Goal: Transaction & Acquisition: Subscribe to service/newsletter

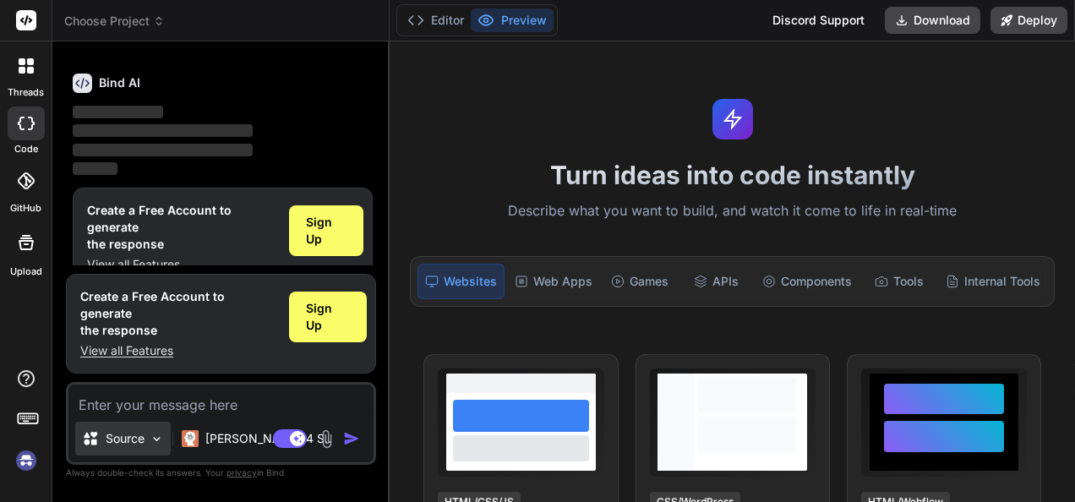
scroll to position [56, 0]
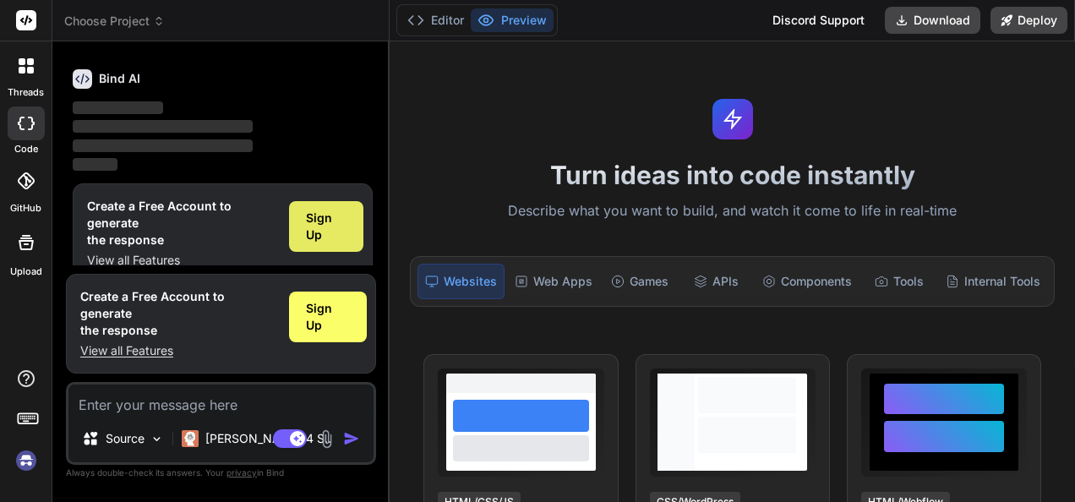
click at [321, 210] on span "Sign Up" at bounding box center [326, 227] width 41 height 34
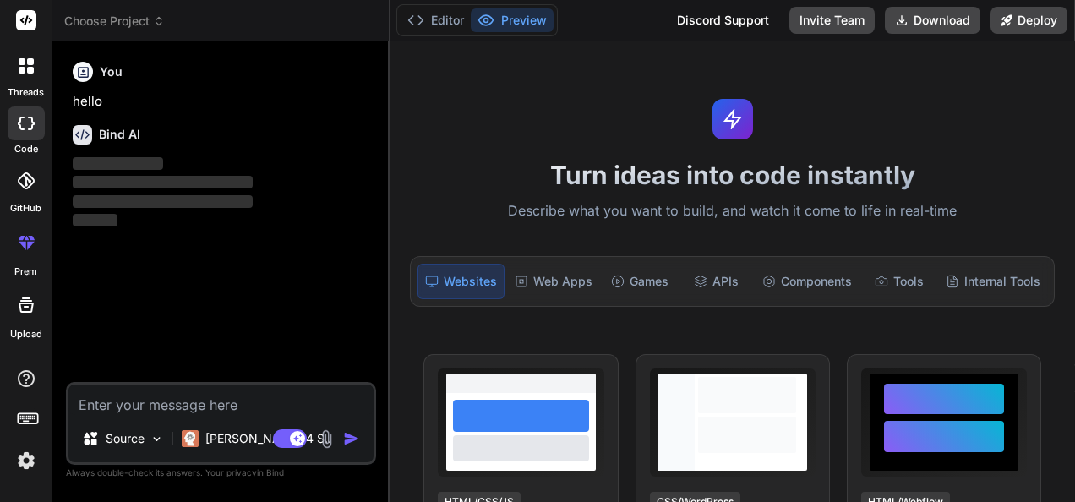
click at [25, 128] on icon at bounding box center [26, 124] width 17 height 14
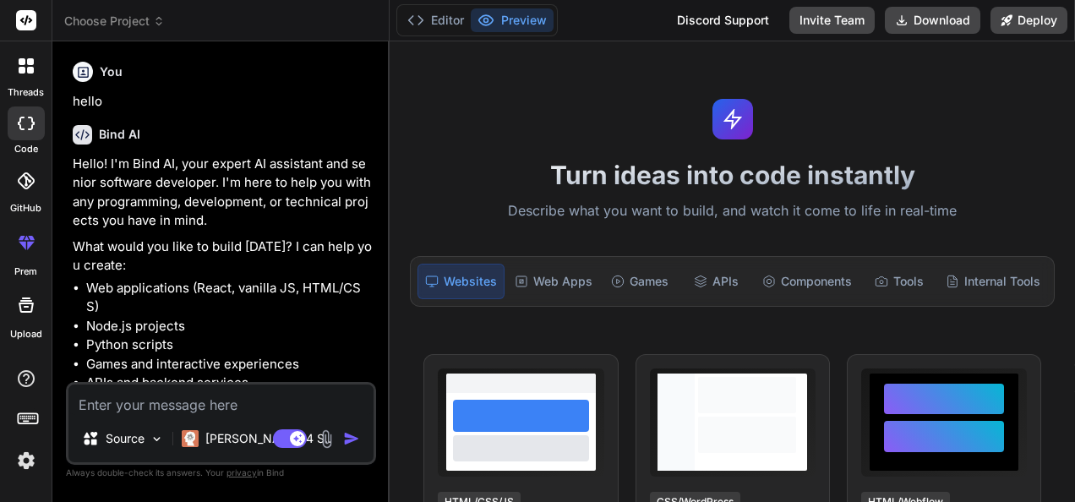
type textarea "x"
click at [318, 169] on p "Hello! I'm Bind AI, your expert AI assistant and senior software developer. I'm…" at bounding box center [223, 193] width 300 height 76
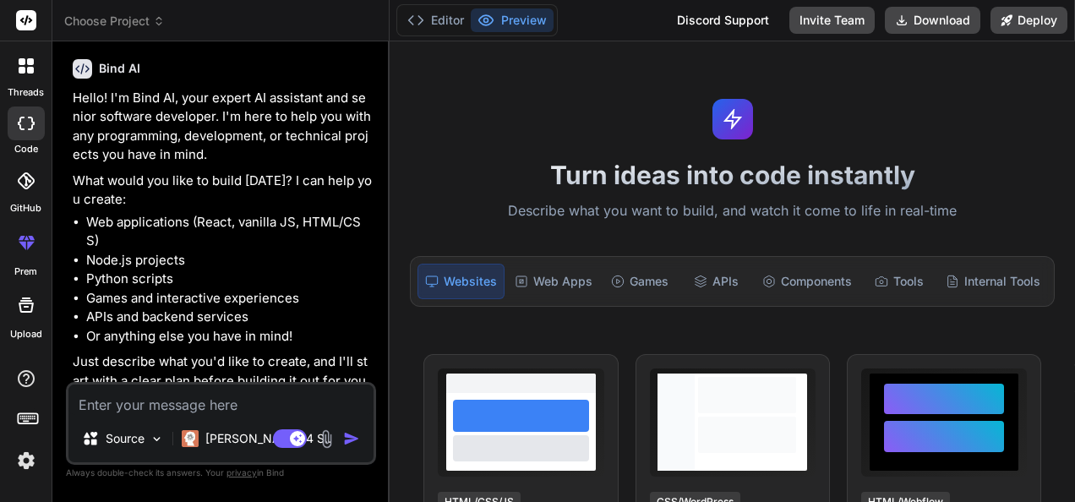
scroll to position [77, 0]
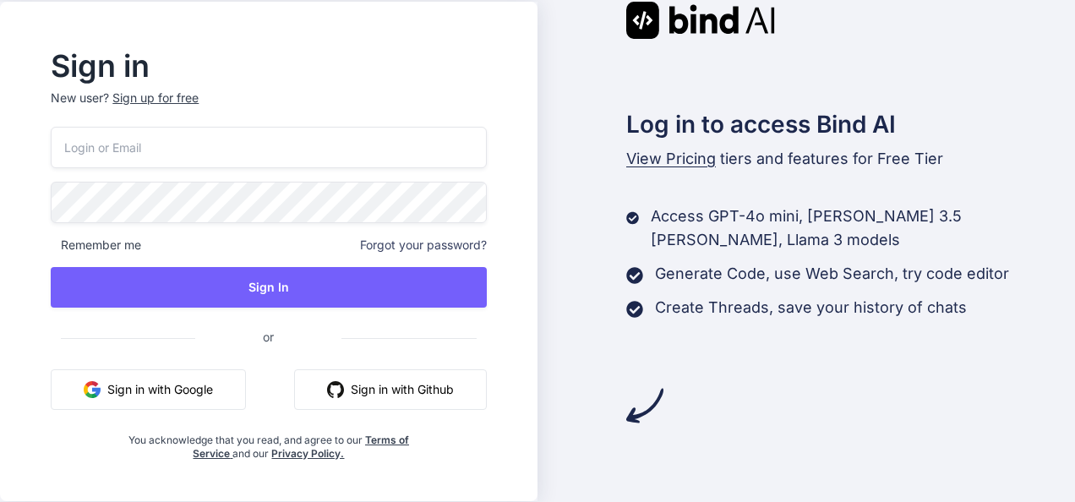
click at [161, 155] on input "email" at bounding box center [268, 147] width 435 height 41
click at [161, 95] on div "Sign up for free" at bounding box center [155, 98] width 86 height 17
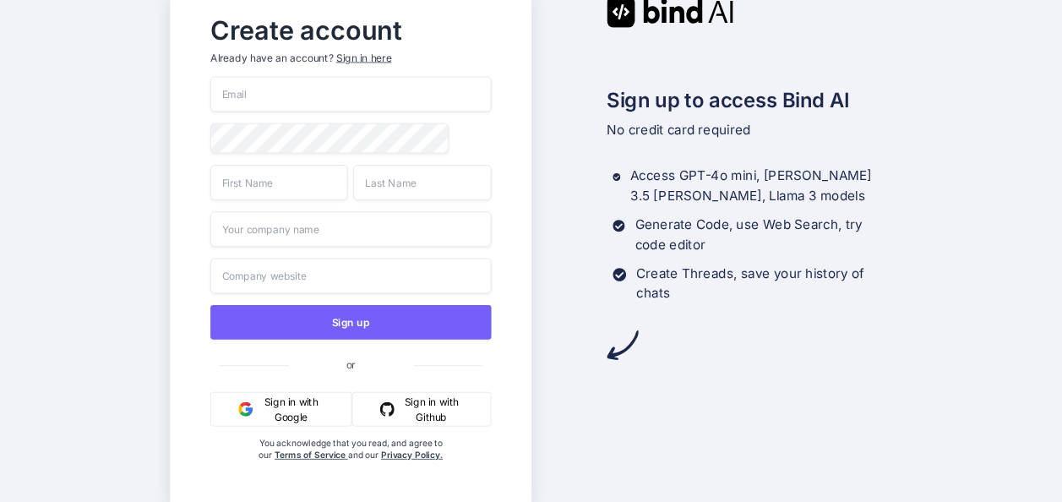
click at [255, 93] on input "email" at bounding box center [350, 94] width 281 height 36
type input "jodon83527@dotxan.com"
type input "Jordon"
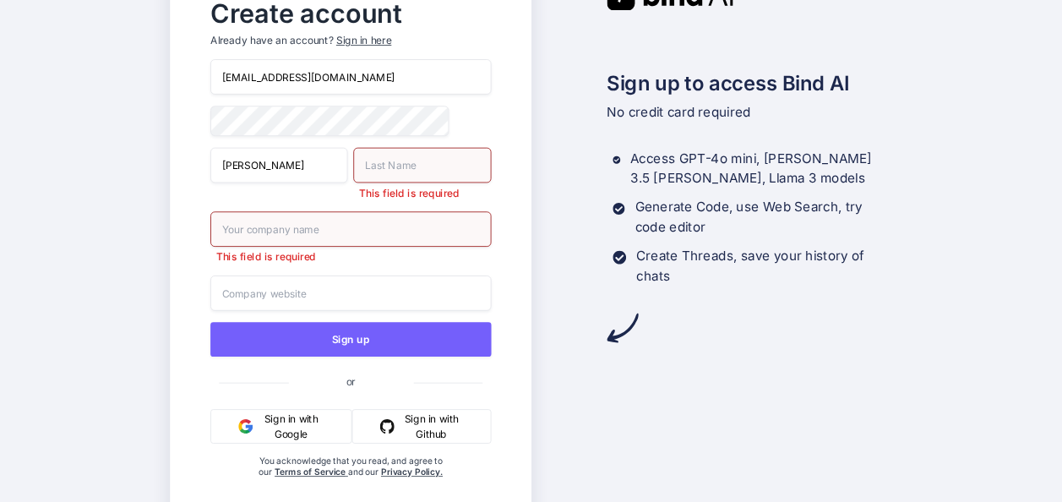
click at [396, 167] on input "text" at bounding box center [422, 165] width 138 height 36
type input "Miles"
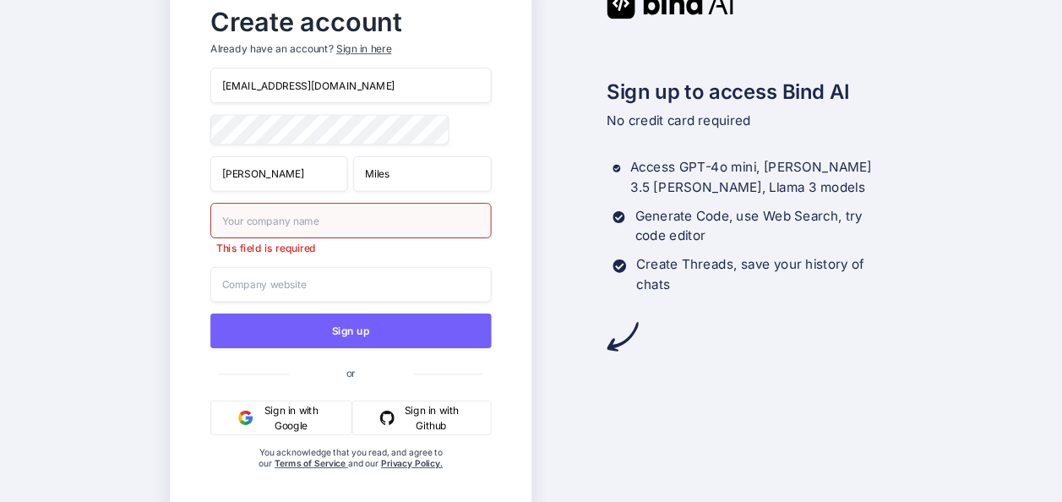
click at [306, 287] on input "text" at bounding box center [350, 284] width 281 height 36
click at [497, 265] on div "Create account Already have an account? Sign in here jodon83527@dotxan.com Jord…" at bounding box center [350, 250] width 315 height 505
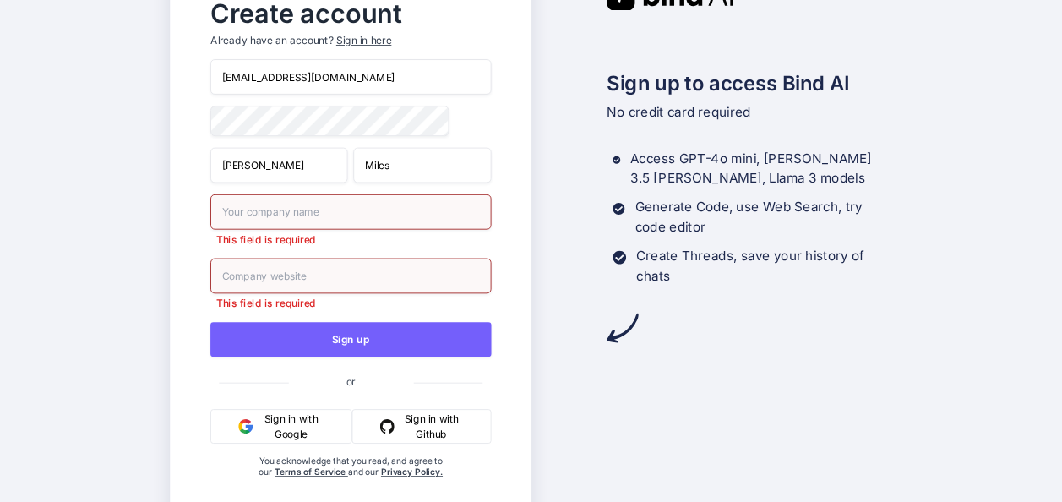
click at [320, 219] on input "text" at bounding box center [350, 212] width 281 height 36
type input "Microsoft"
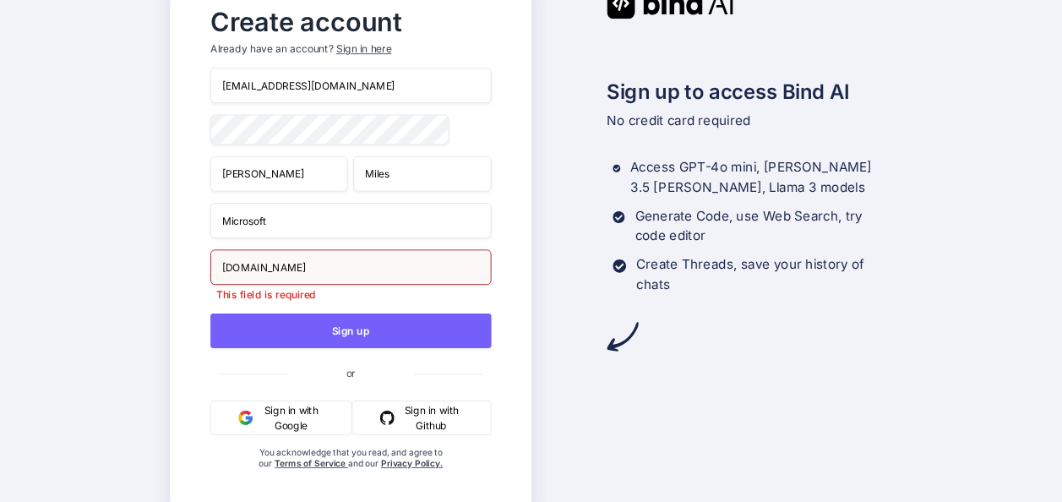
type input "Microsoft.co"
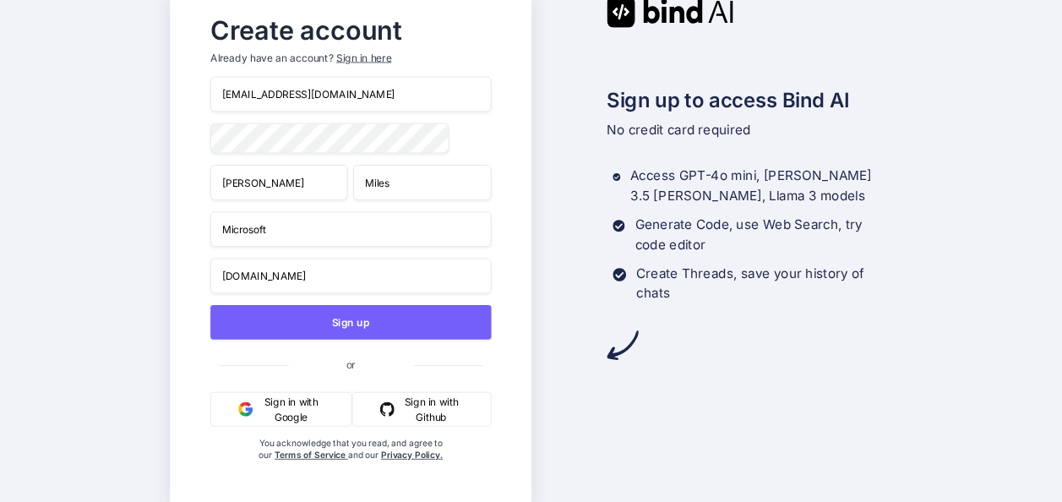
click at [210, 304] on button "Sign up" at bounding box center [350, 321] width 281 height 35
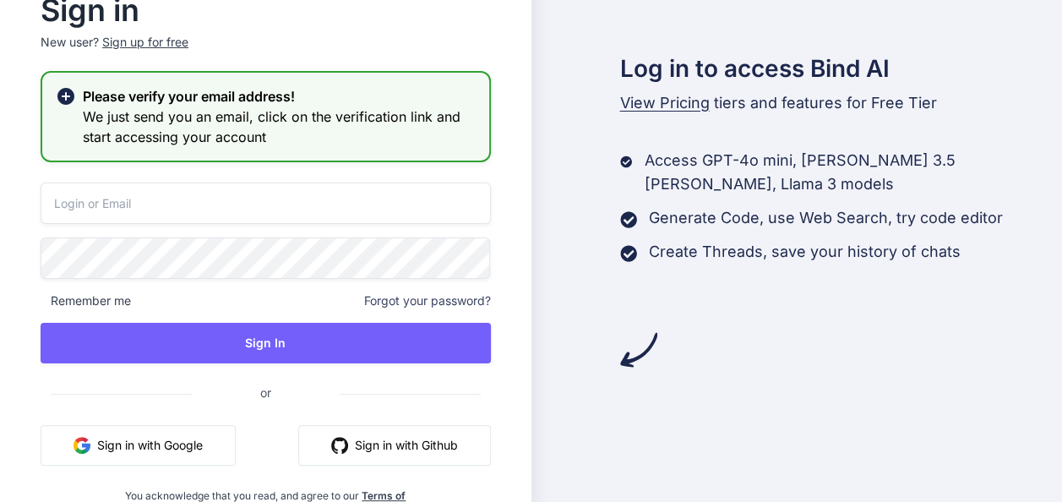
click at [213, 220] on input "email" at bounding box center [266, 203] width 451 height 41
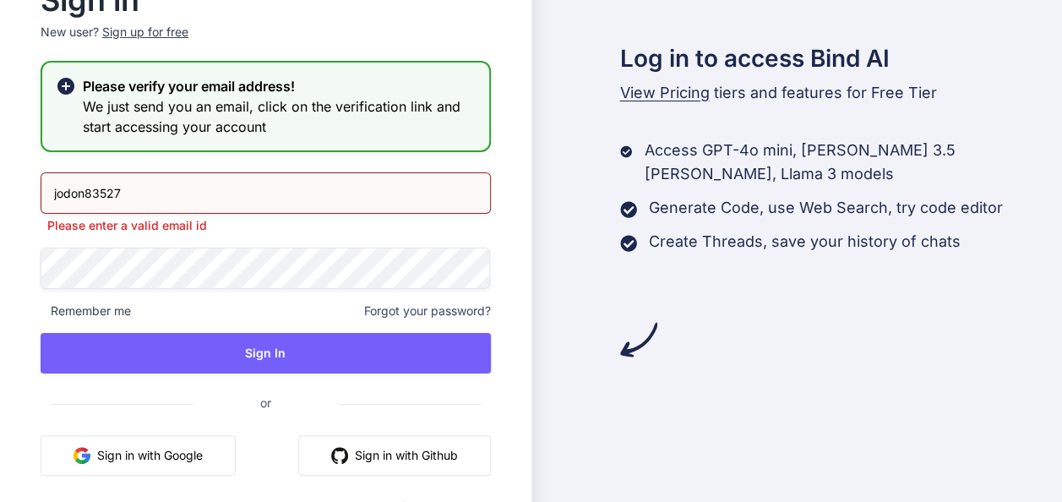
click at [188, 194] on input "jodon83527" at bounding box center [266, 192] width 451 height 41
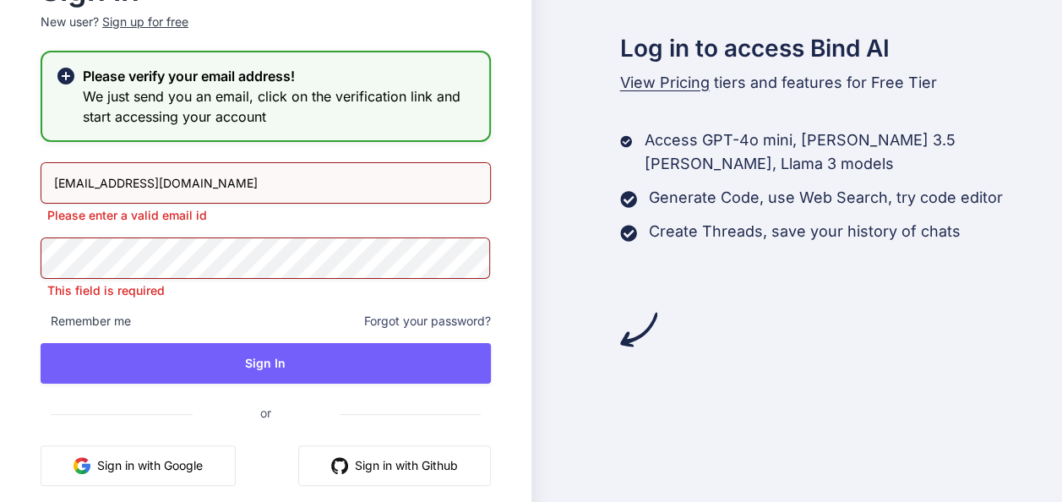
type input "jodon83527@dotxan.com"
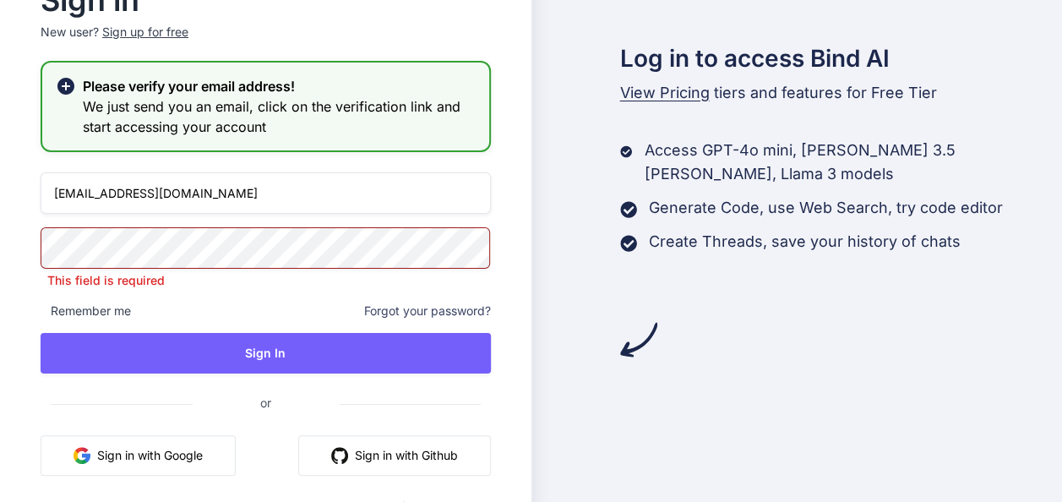
click at [438, 312] on span "Forgot your password?" at bounding box center [427, 311] width 127 height 17
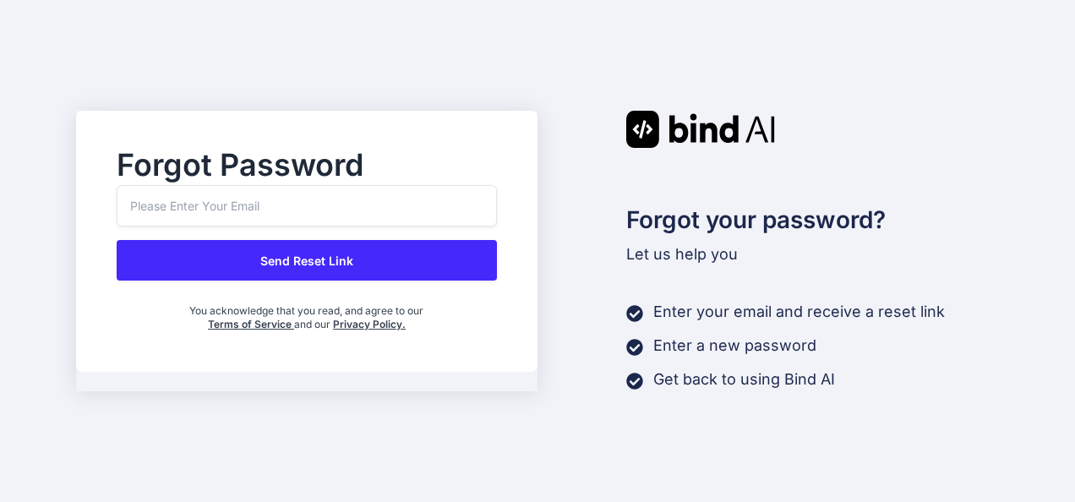
click at [325, 206] on input "email" at bounding box center [307, 205] width 380 height 41
type input "jodon83527@dotxan.com"
click at [117, 240] on button "Send Reset Link" at bounding box center [307, 260] width 380 height 41
click at [352, 256] on button "Send Reset Link" at bounding box center [307, 260] width 380 height 41
drag, startPoint x: 426, startPoint y: 314, endPoint x: 361, endPoint y: 230, distance: 106.7
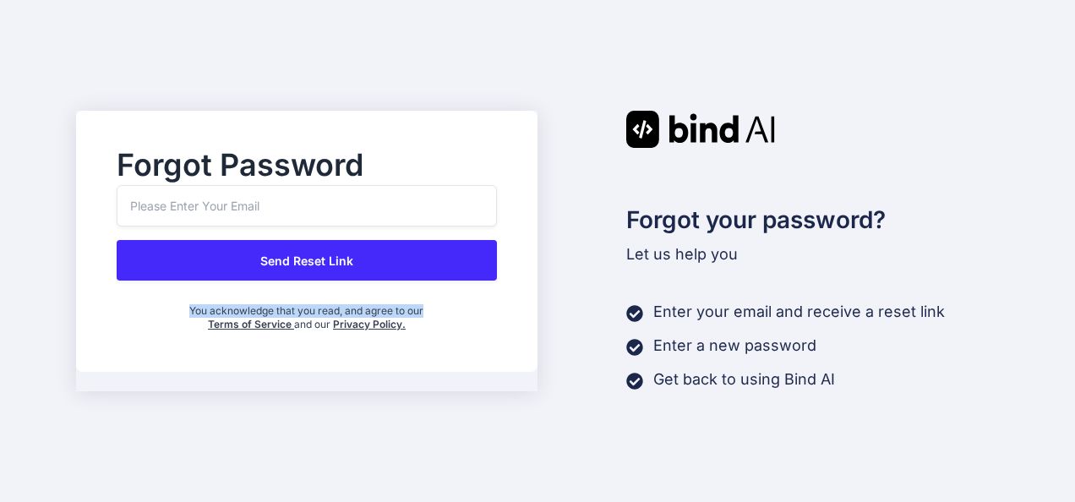
click at [361, 230] on div "Send Reset Link You acknowledge that you read, and agree to our Terms of Servic…" at bounding box center [307, 258] width 380 height 146
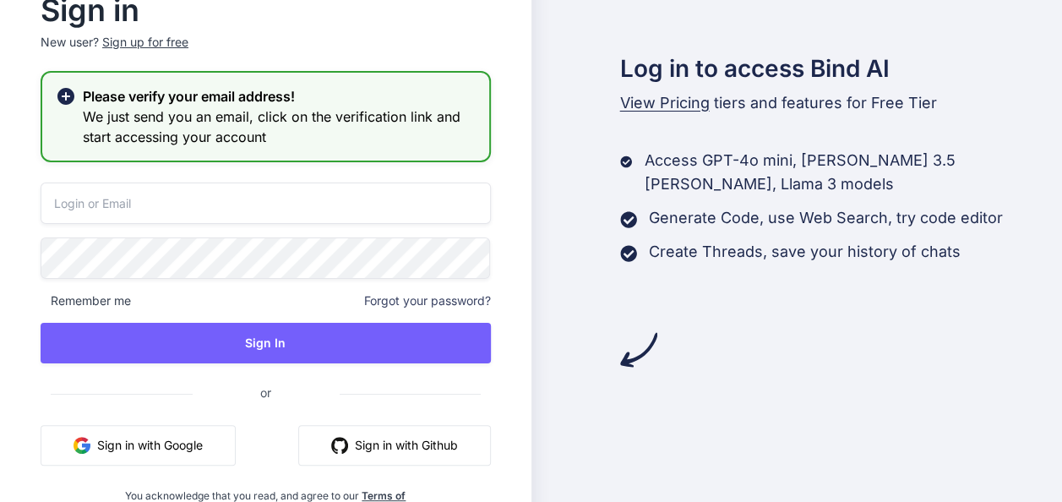
click at [132, 193] on input "email" at bounding box center [266, 203] width 451 height 41
type input "jodon83527@dotxan.com"
click at [41, 323] on button "Sign In" at bounding box center [266, 343] width 451 height 41
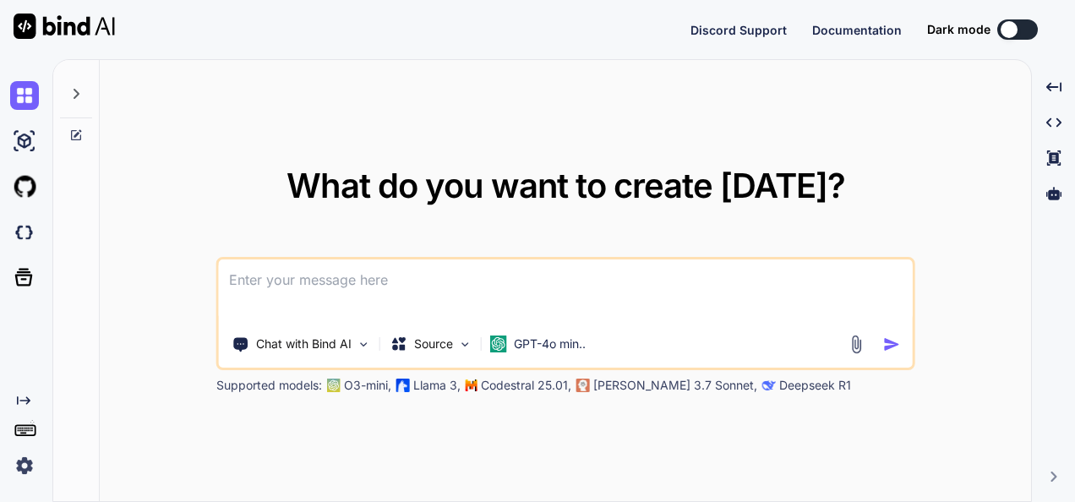
click at [238, 171] on div "What do you want to create today? Chat with Bind AI Source GPT-4o min.. Support…" at bounding box center [565, 281] width 699 height 225
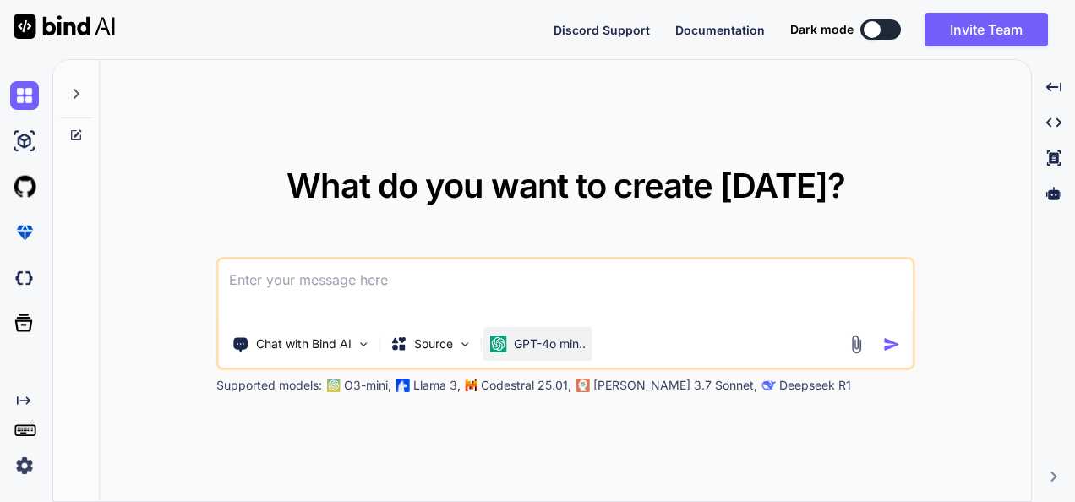
click at [538, 343] on p "GPT-4o min.." at bounding box center [550, 344] width 72 height 17
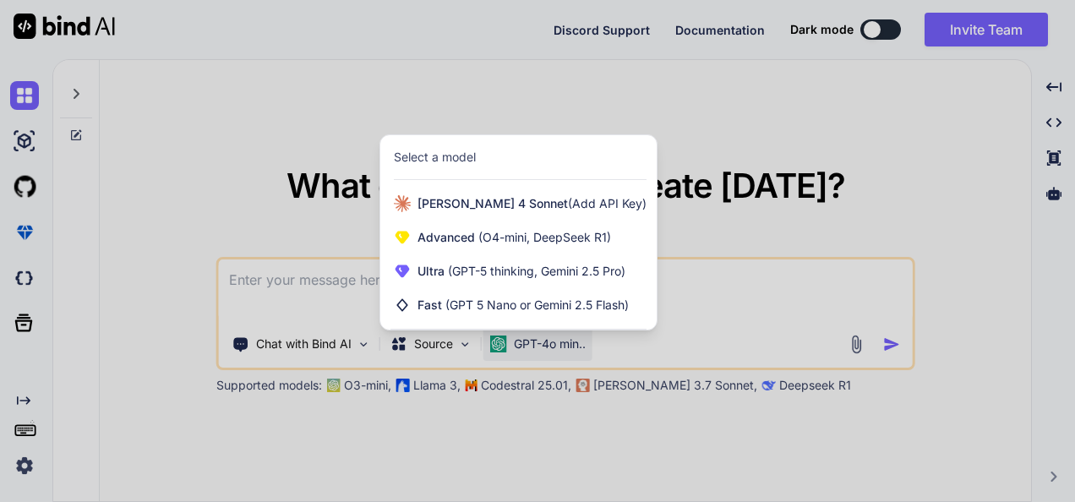
click at [277, 263] on div at bounding box center [537, 251] width 1075 height 502
type textarea "x"
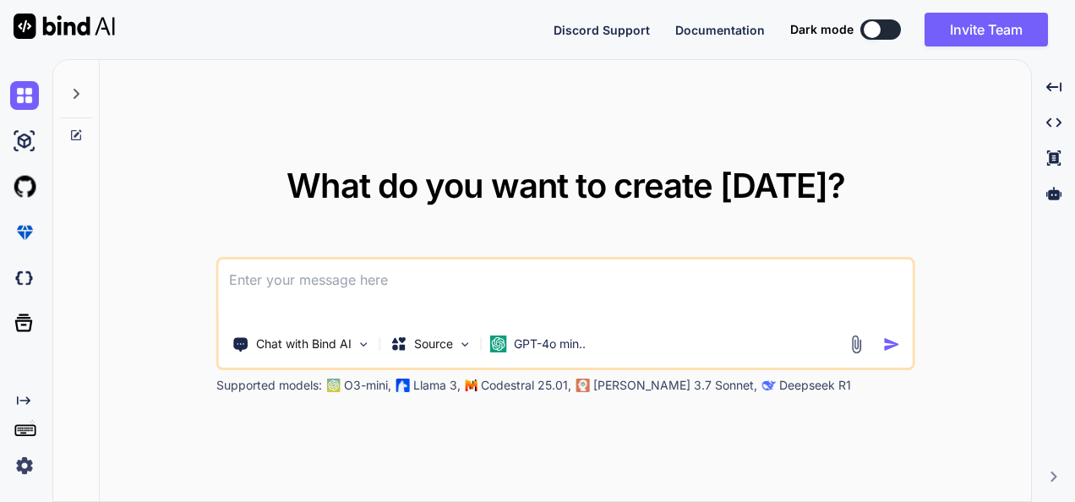
click at [967, 442] on div "What do you want to create today? Chat with Bind AI Source GPT-4o min.. Support…" at bounding box center [565, 281] width 931 height 443
click at [15, 453] on img at bounding box center [24, 465] width 29 height 29
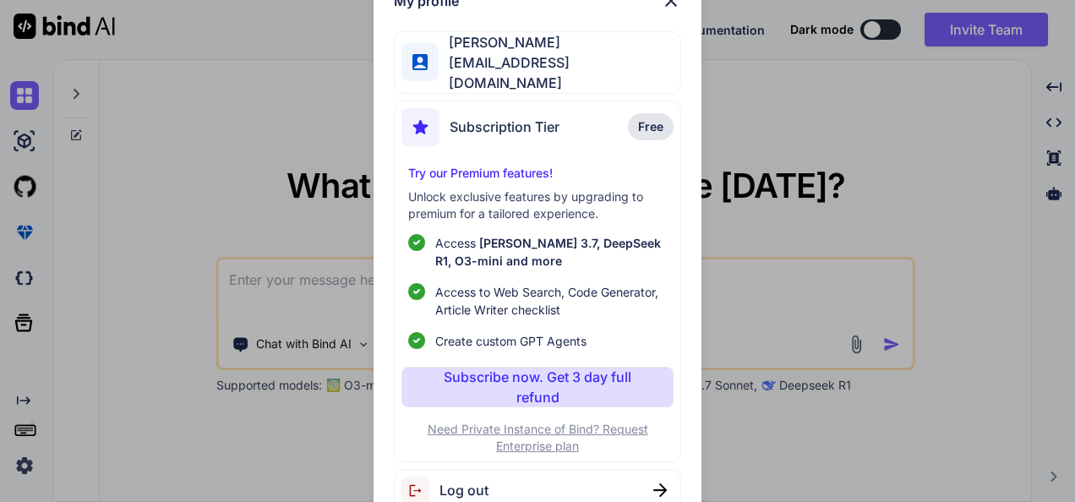
click at [664, 6] on img at bounding box center [671, 1] width 20 height 20
